Goal: Find specific page/section: Find specific page/section

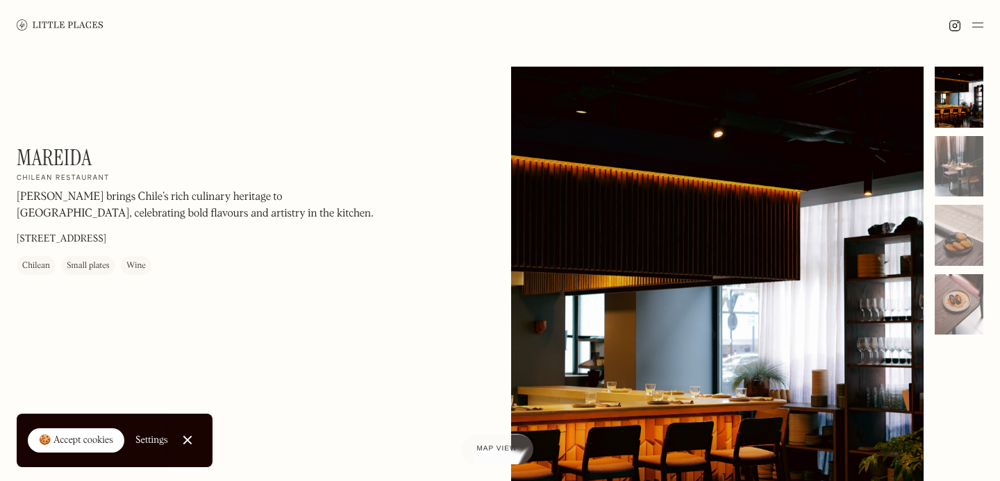
click at [76, 437] on div "🍪 Accept cookies" at bounding box center [76, 441] width 74 height 14
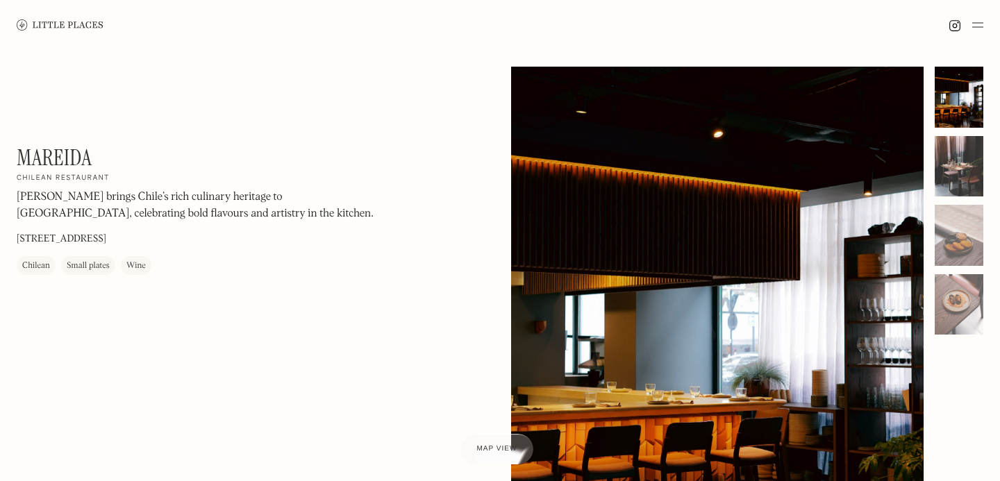
click at [962, 165] on div at bounding box center [958, 166] width 49 height 61
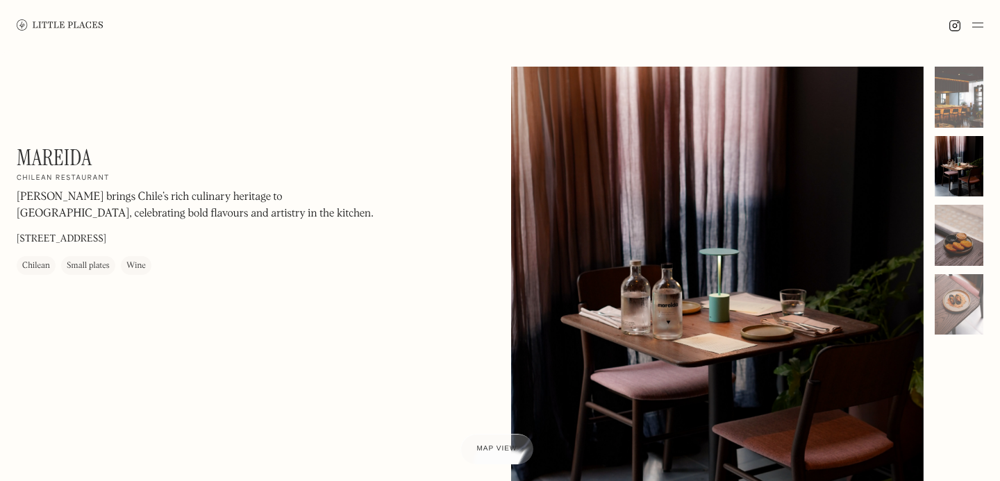
click at [962, 210] on div at bounding box center [958, 235] width 49 height 61
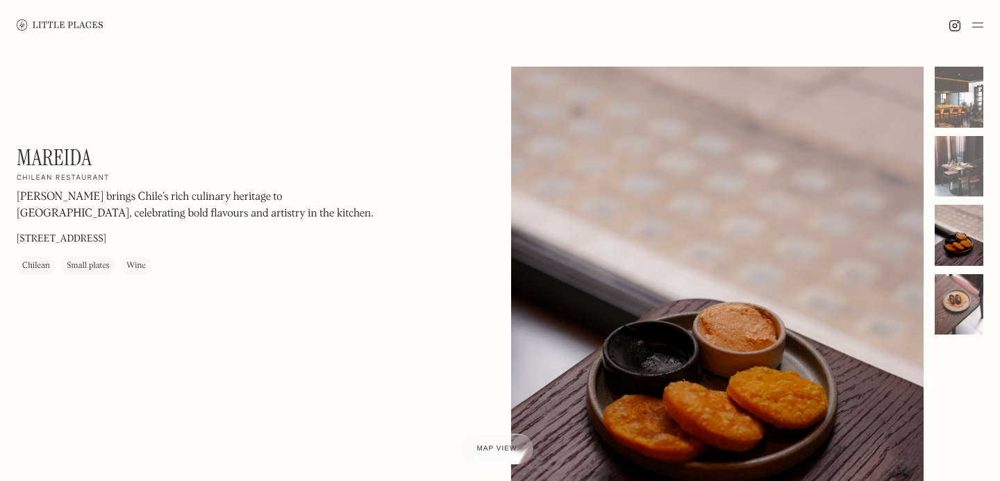
click at [964, 280] on div at bounding box center [958, 304] width 49 height 61
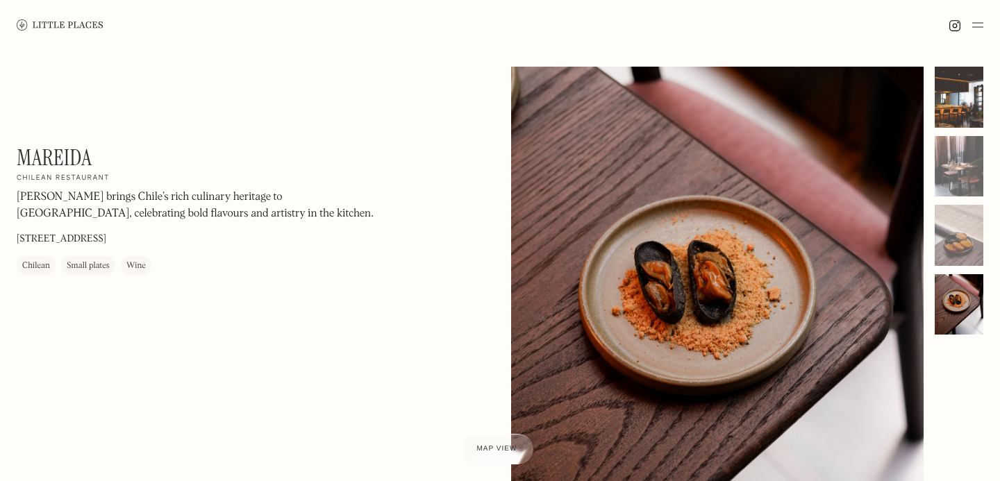
click at [955, 115] on div at bounding box center [958, 97] width 49 height 61
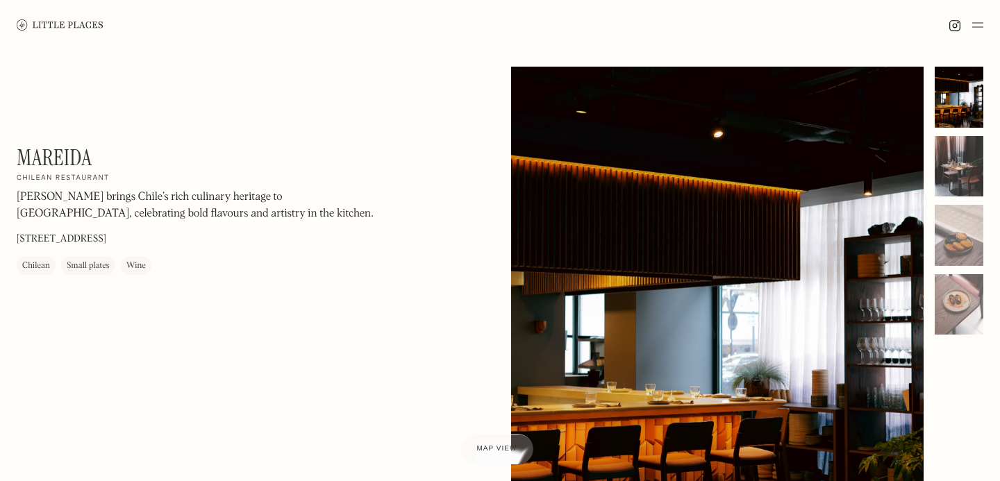
click at [955, 158] on div at bounding box center [958, 166] width 49 height 61
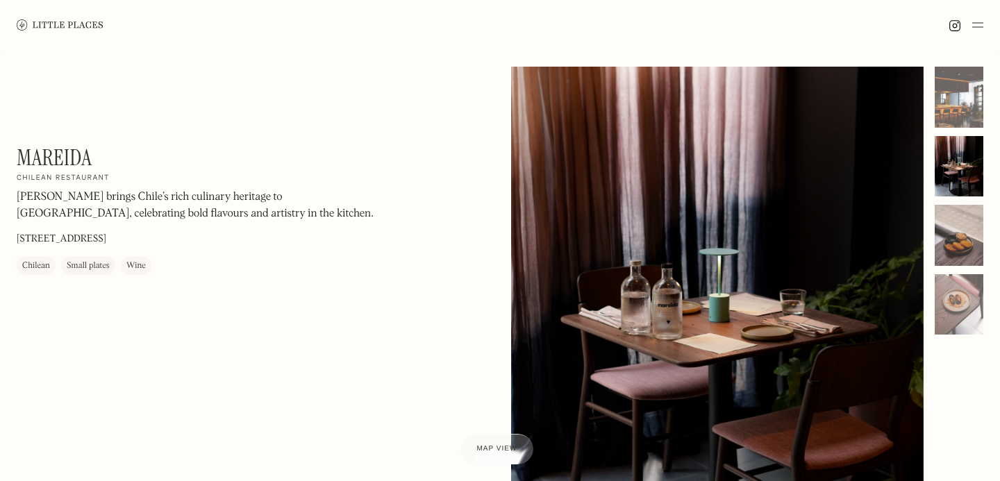
click at [956, 211] on div at bounding box center [958, 235] width 49 height 61
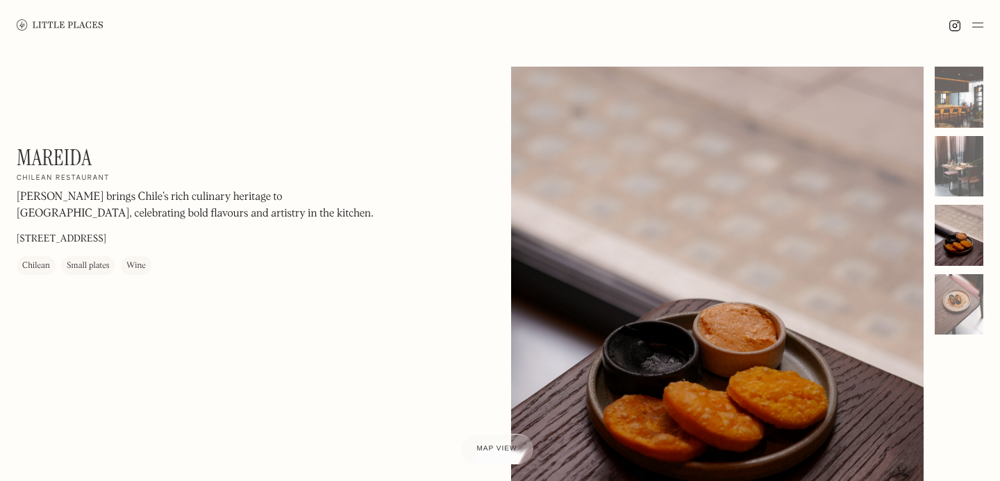
click at [957, 261] on div at bounding box center [958, 235] width 49 height 61
click at [957, 255] on div at bounding box center [958, 235] width 49 height 61
click at [957, 292] on div at bounding box center [958, 304] width 49 height 61
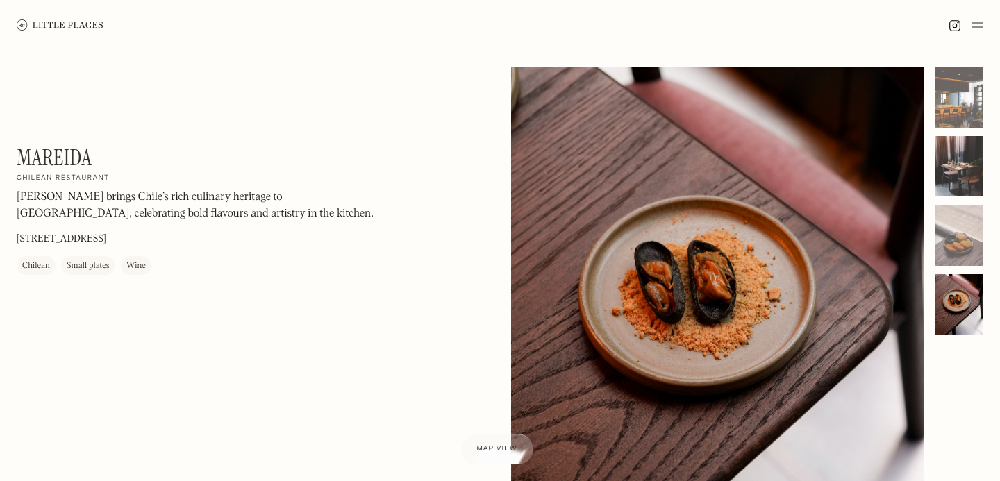
click at [972, 160] on div at bounding box center [958, 166] width 49 height 61
